Goal: Check status

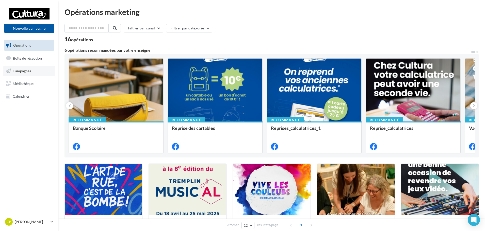
click at [38, 70] on link "Campagnes" at bounding box center [29, 71] width 52 height 11
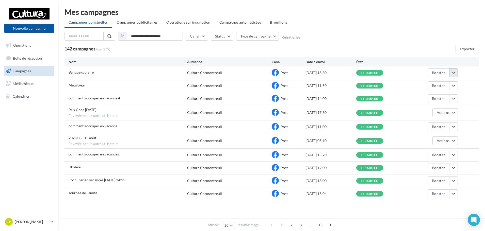
click at [453, 72] on button "button" at bounding box center [453, 73] width 9 height 9
click at [436, 87] on button "Voir les résultats" at bounding box center [432, 84] width 51 height 13
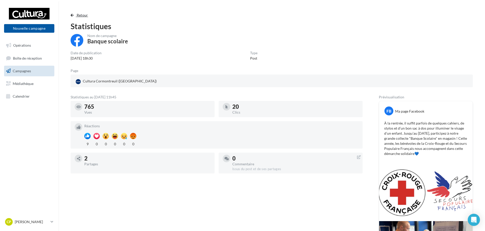
click at [73, 16] on span "button" at bounding box center [72, 15] width 3 height 4
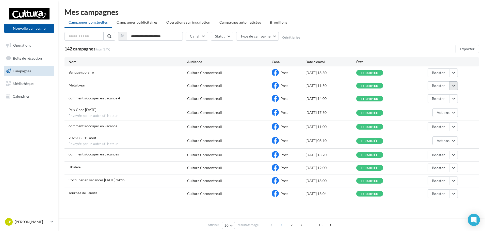
click at [455, 86] on button "button" at bounding box center [453, 86] width 9 height 9
click at [442, 101] on button "Voir les résultats" at bounding box center [432, 97] width 51 height 13
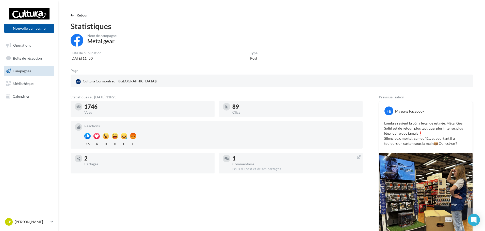
click at [74, 15] on button "Retour" at bounding box center [81, 15] width 20 height 6
